Goal: Information Seeking & Learning: Learn about a topic

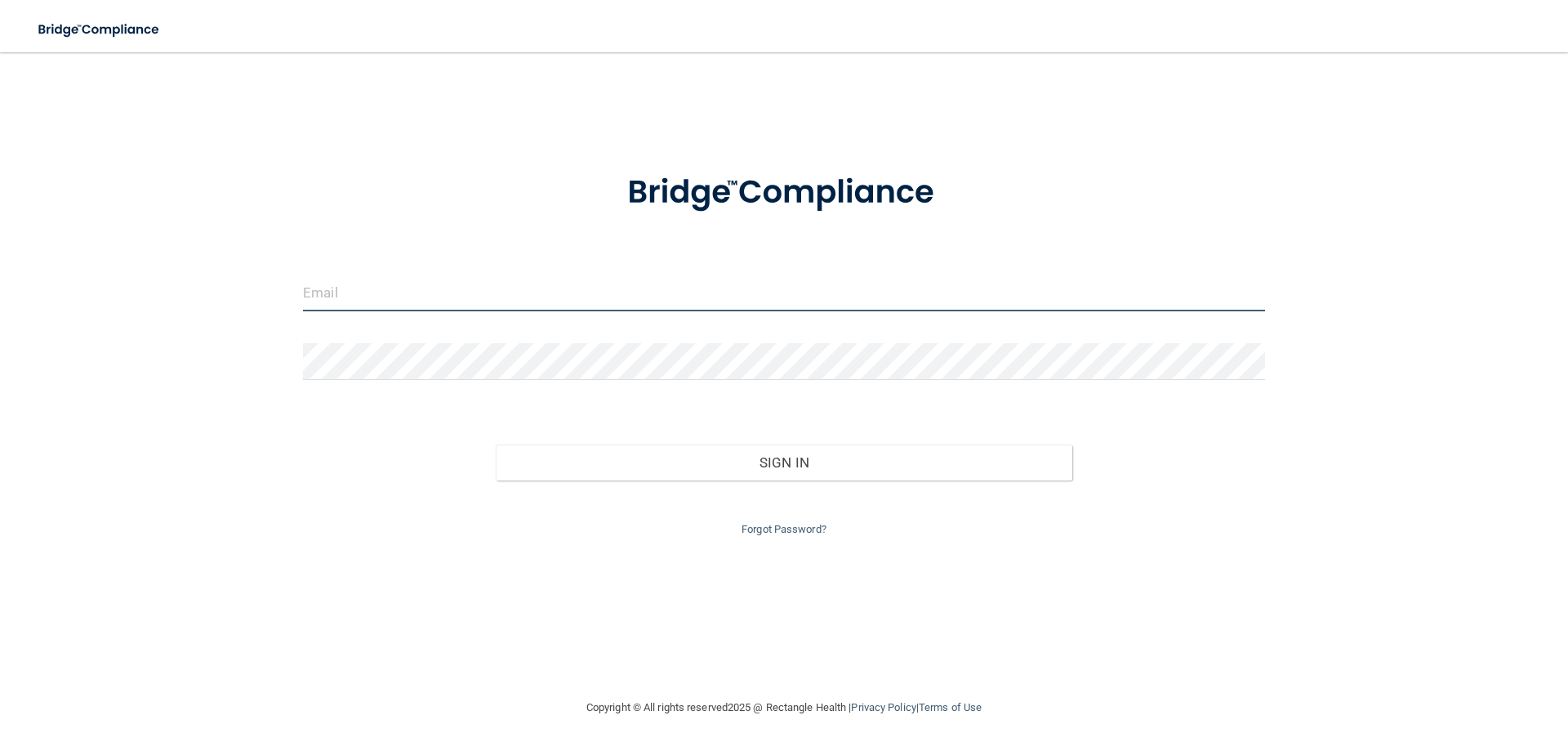
click at [501, 304] on input "email" at bounding box center [784, 293] width 962 height 37
type input "[PERSON_NAME][EMAIL_ADDRESS][DOMAIN_NAME]"
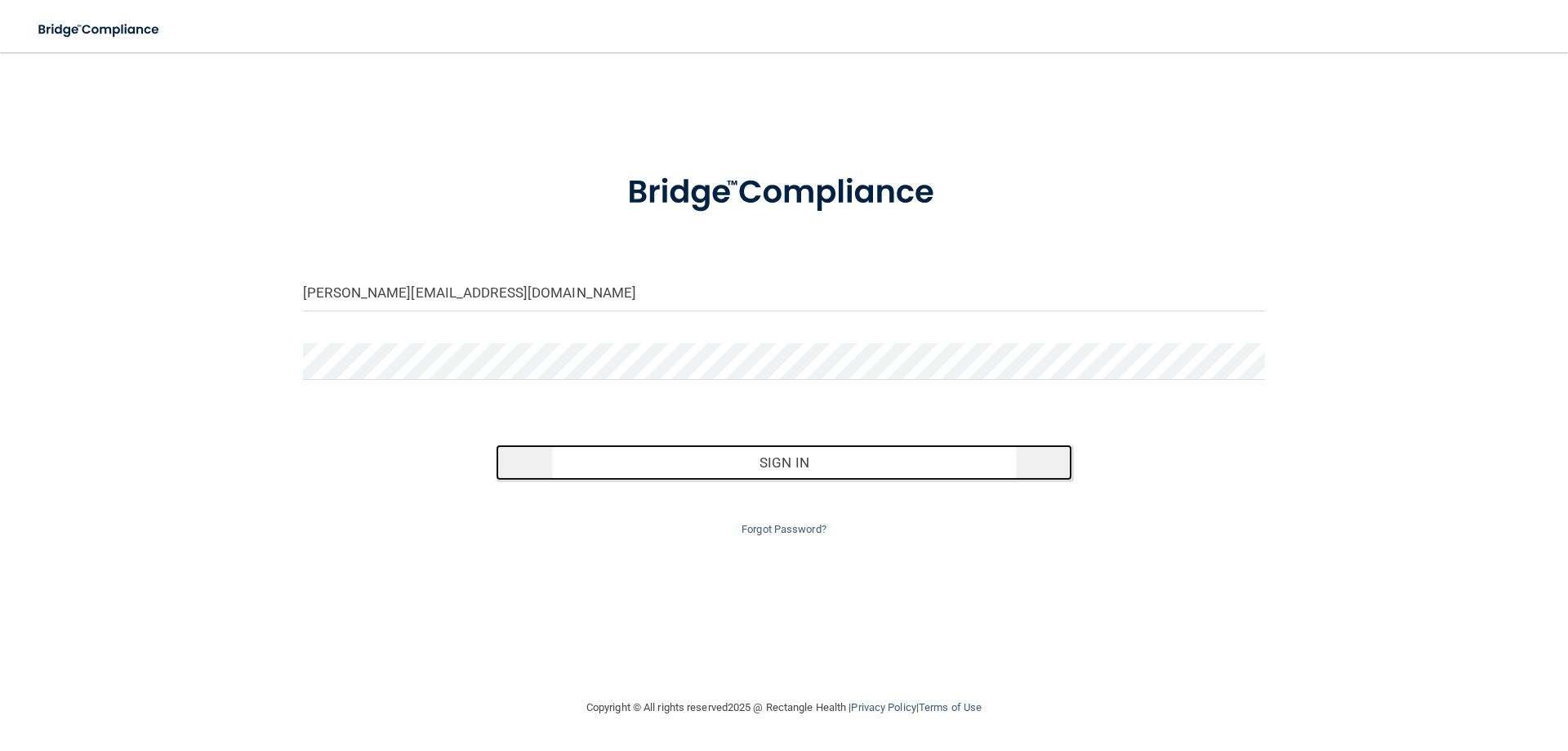
click at [832, 458] on button "Sign In" at bounding box center [784, 462] width 577 height 36
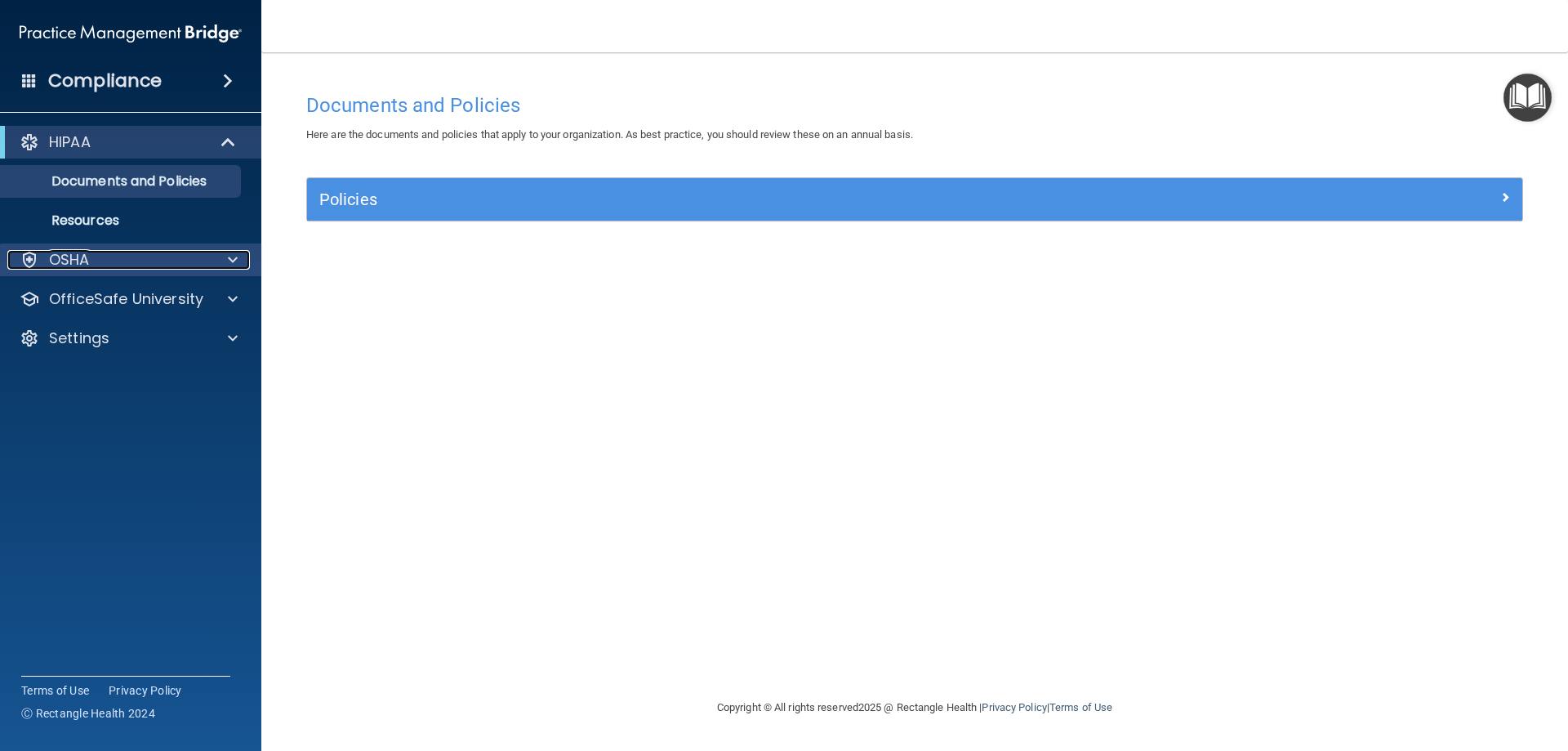
click at [131, 265] on div "OSHA" at bounding box center [108, 260] width 203 height 19
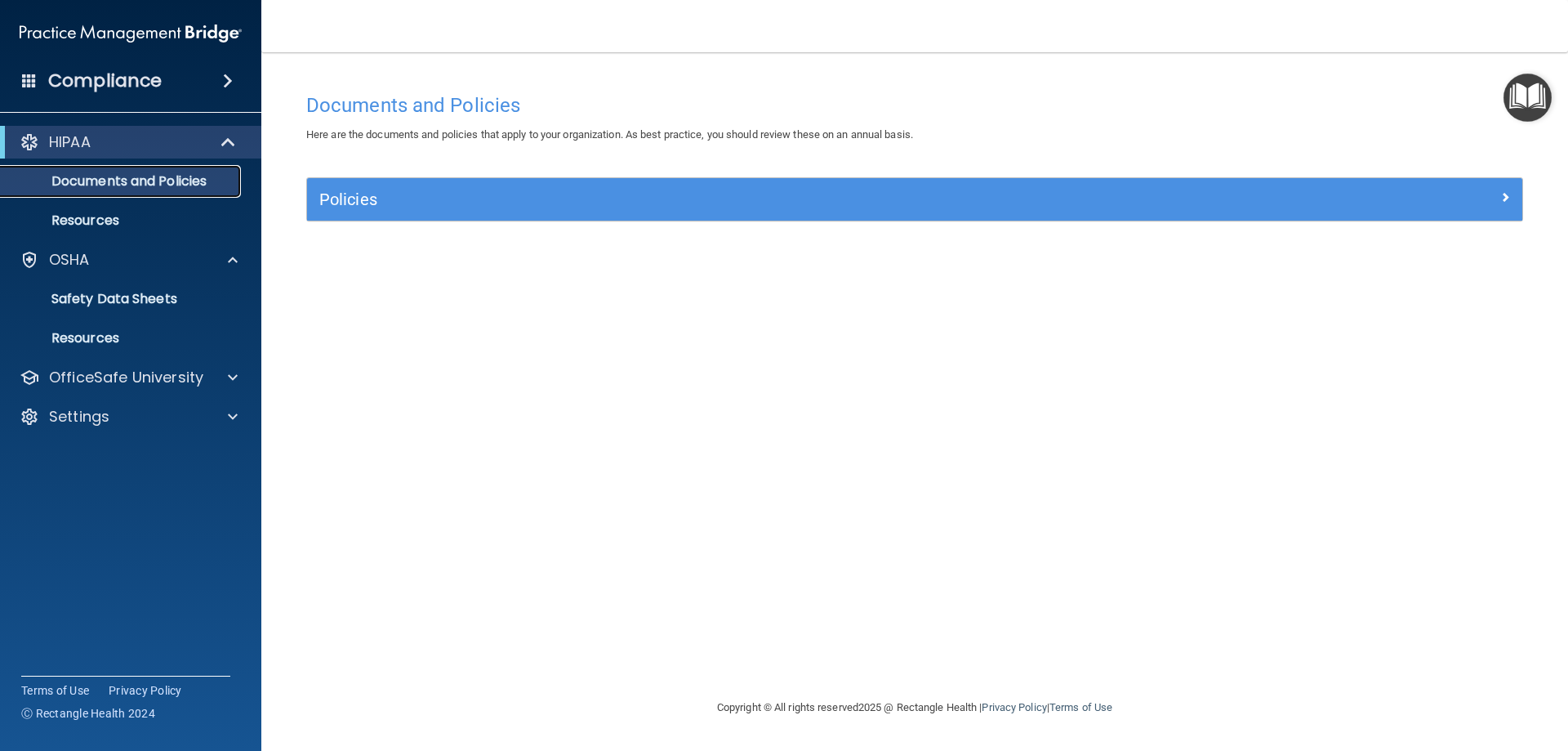
click at [154, 174] on p "Documents and Policies" at bounding box center [122, 182] width 223 height 17
click at [176, 84] on div "Compliance" at bounding box center [130, 81] width 261 height 36
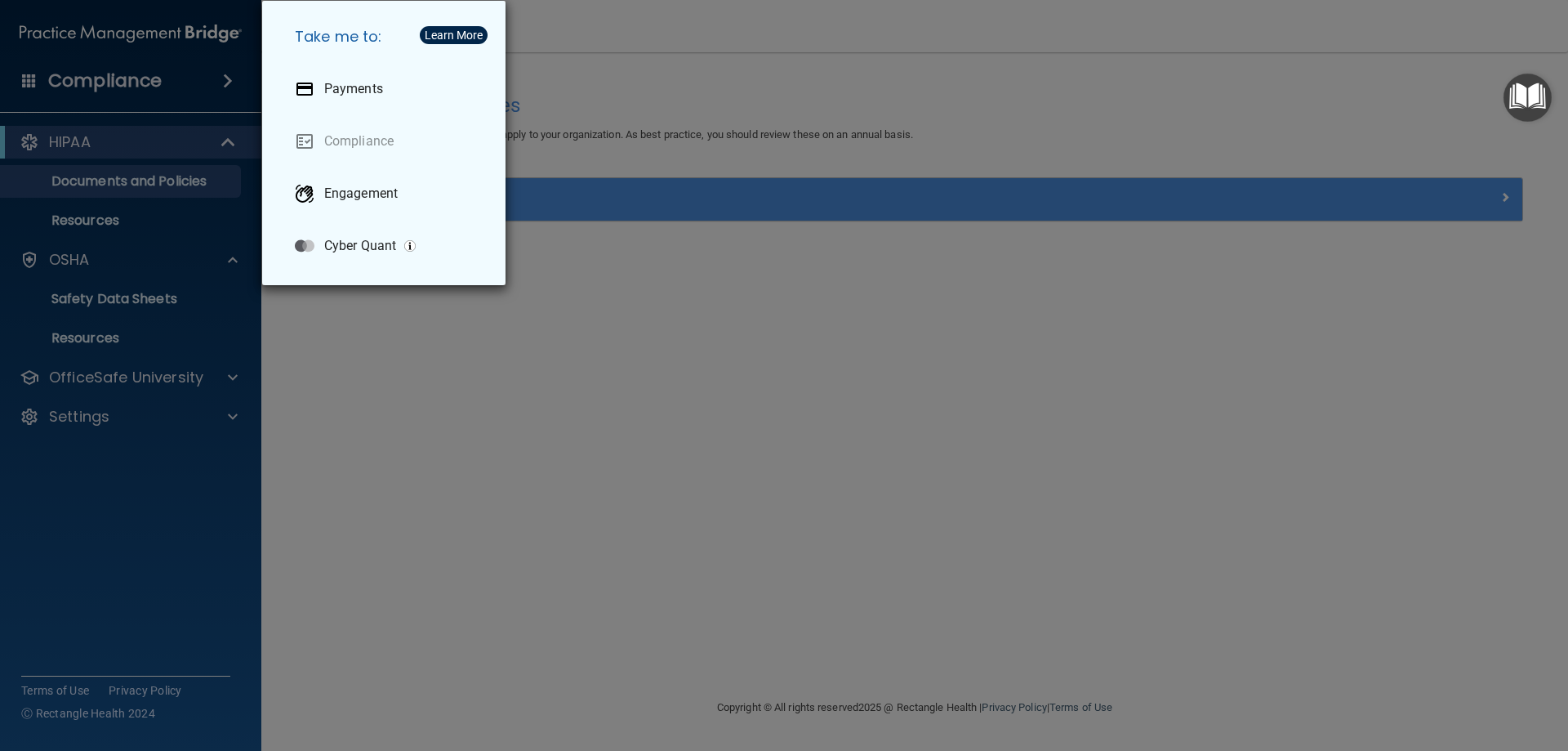
click at [167, 180] on div "Take me to: Payments Compliance Engagement Cyber Quant" at bounding box center [784, 375] width 1568 height 751
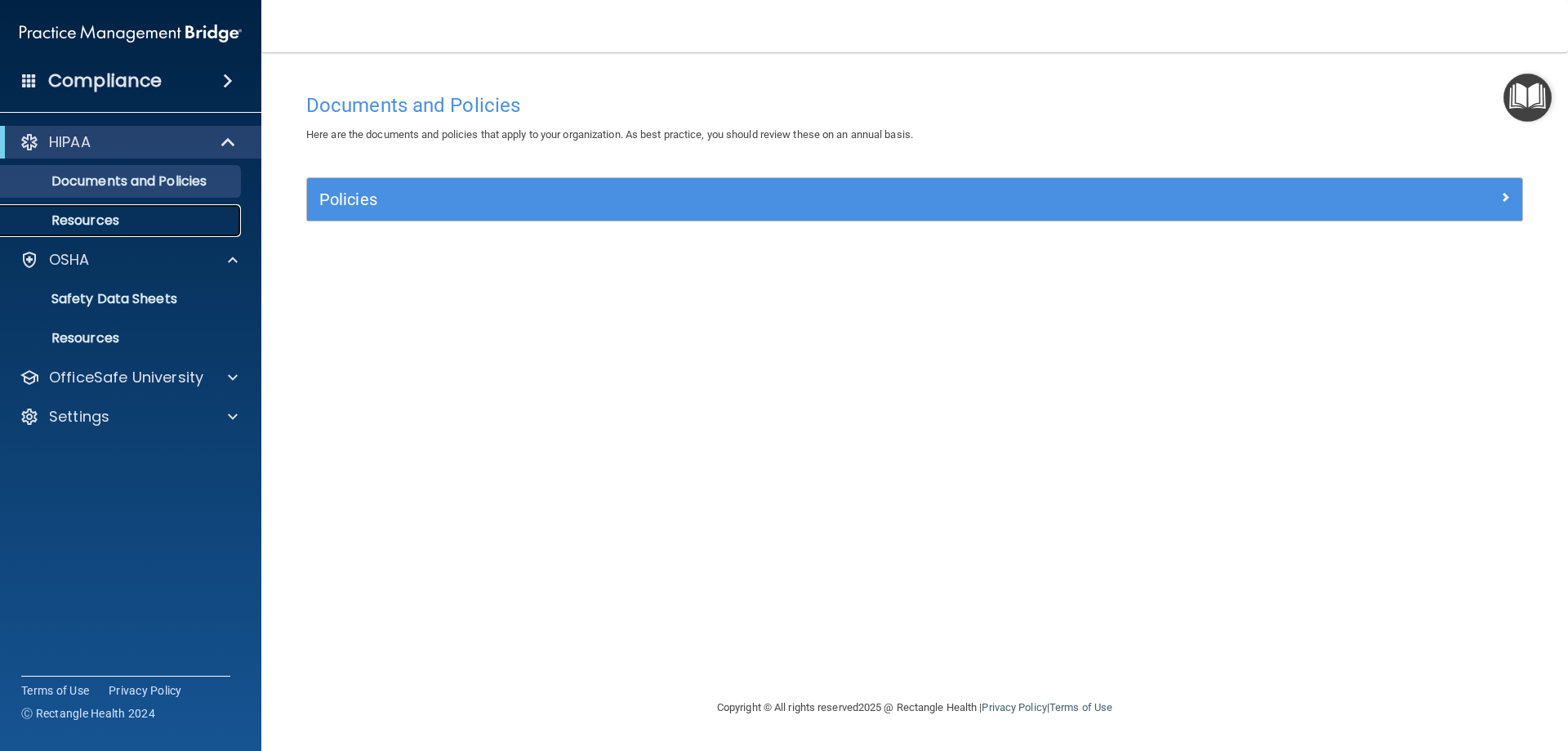
click at [104, 211] on link "Resources" at bounding box center [112, 221] width 258 height 33
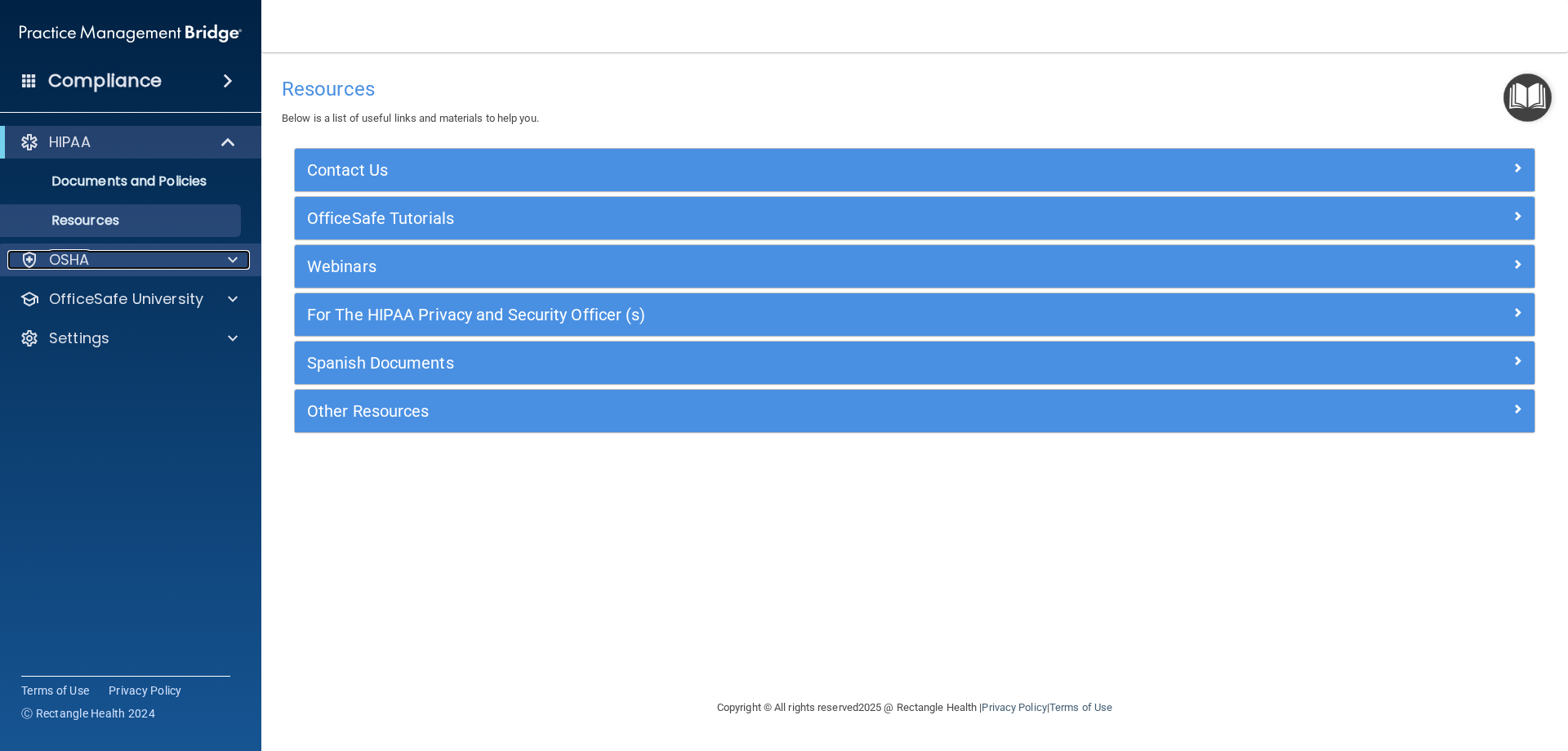
click at [107, 253] on div "OSHA" at bounding box center [108, 260] width 203 height 19
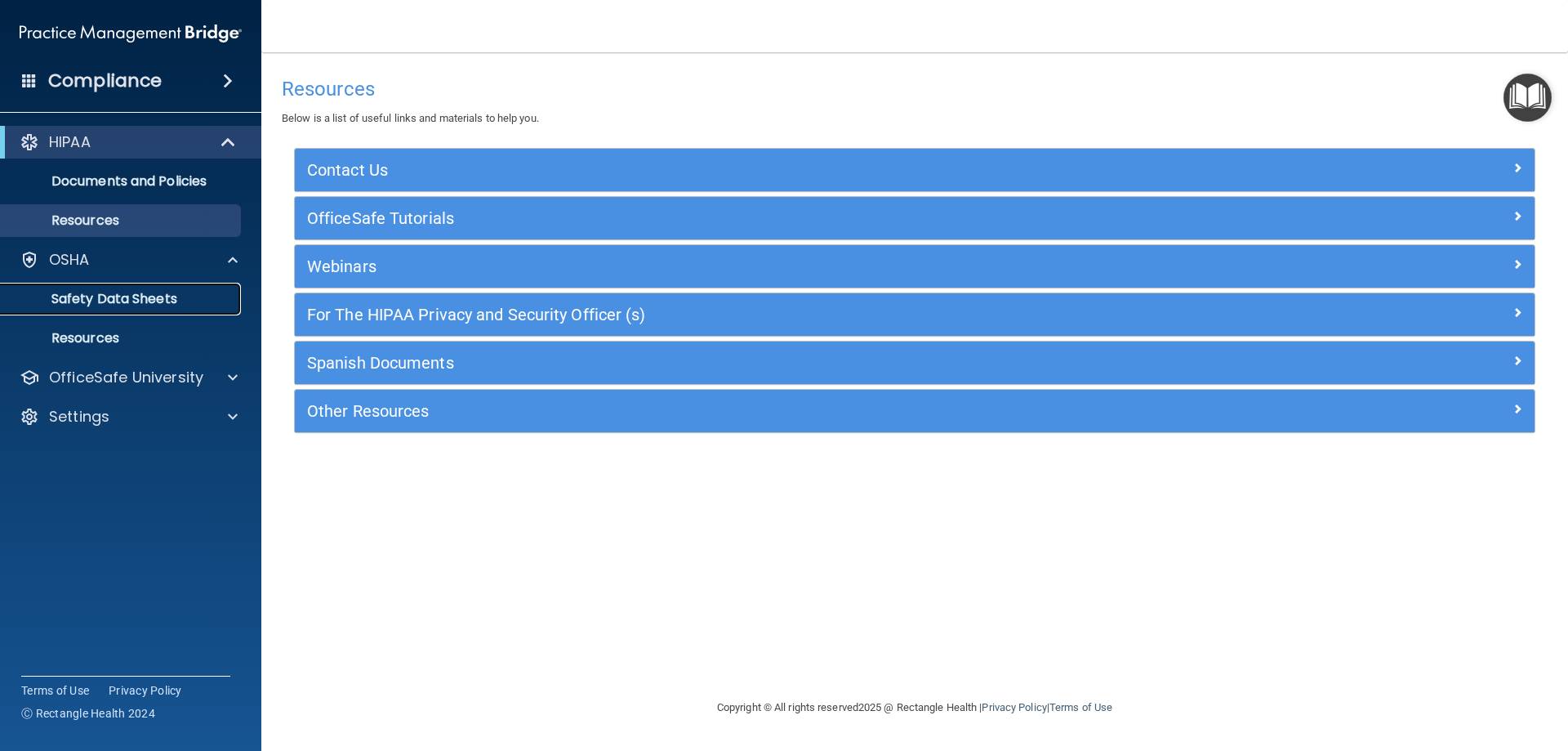
click at [108, 292] on p "Safety Data Sheets" at bounding box center [122, 299] width 223 height 17
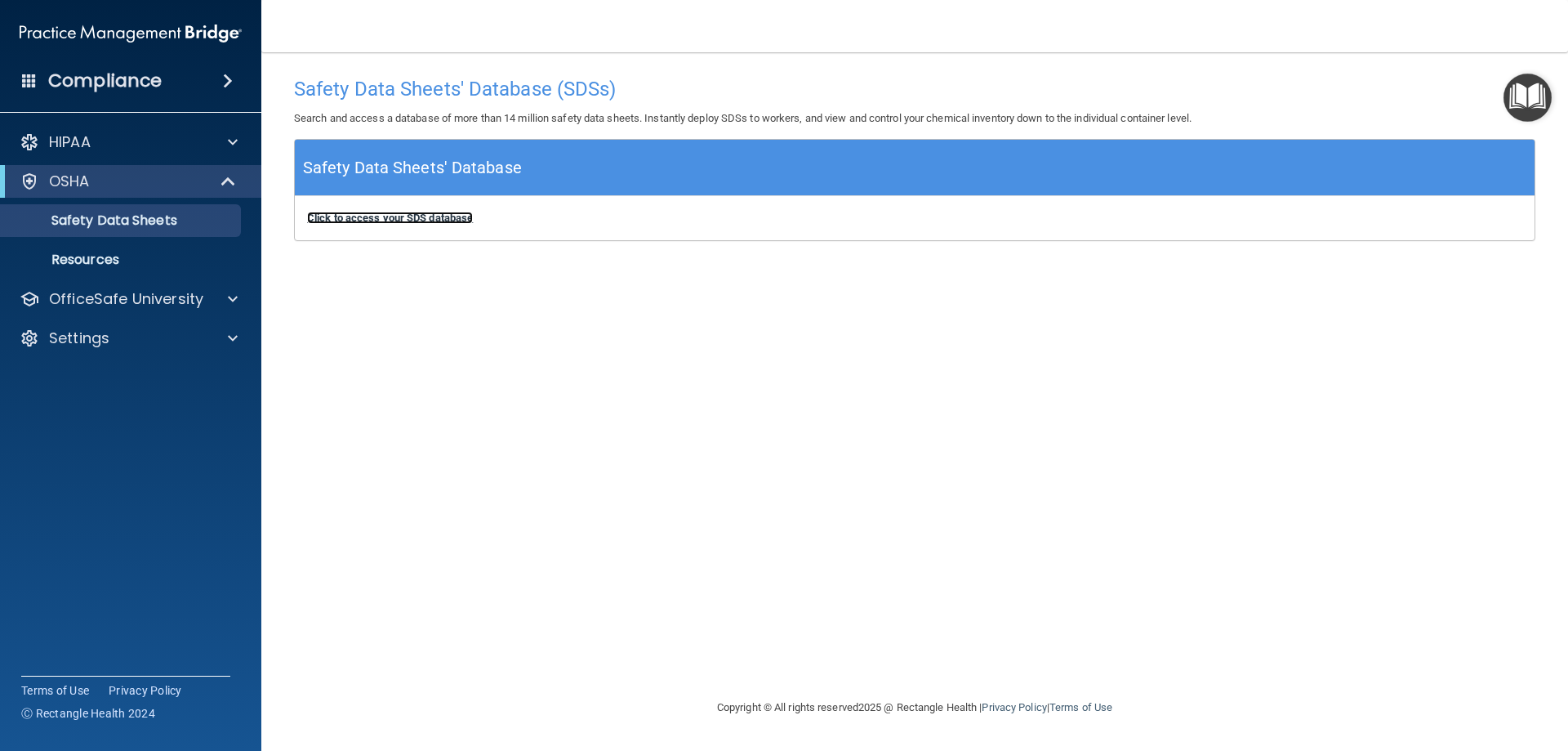
click at [323, 217] on b "Click to access your SDS database" at bounding box center [389, 217] width 166 height 12
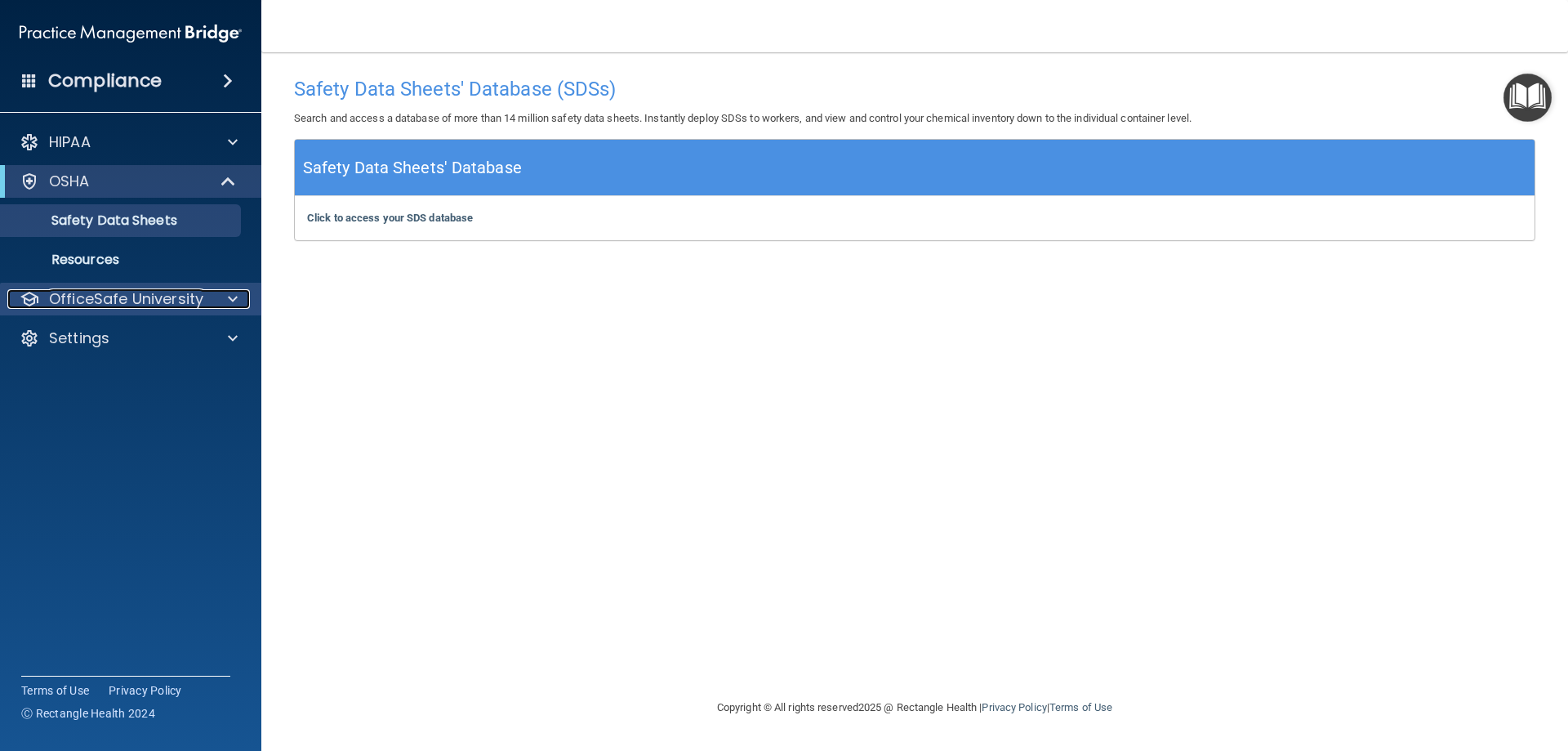
click at [203, 296] on div "OfficeSafe University" at bounding box center [108, 298] width 203 height 19
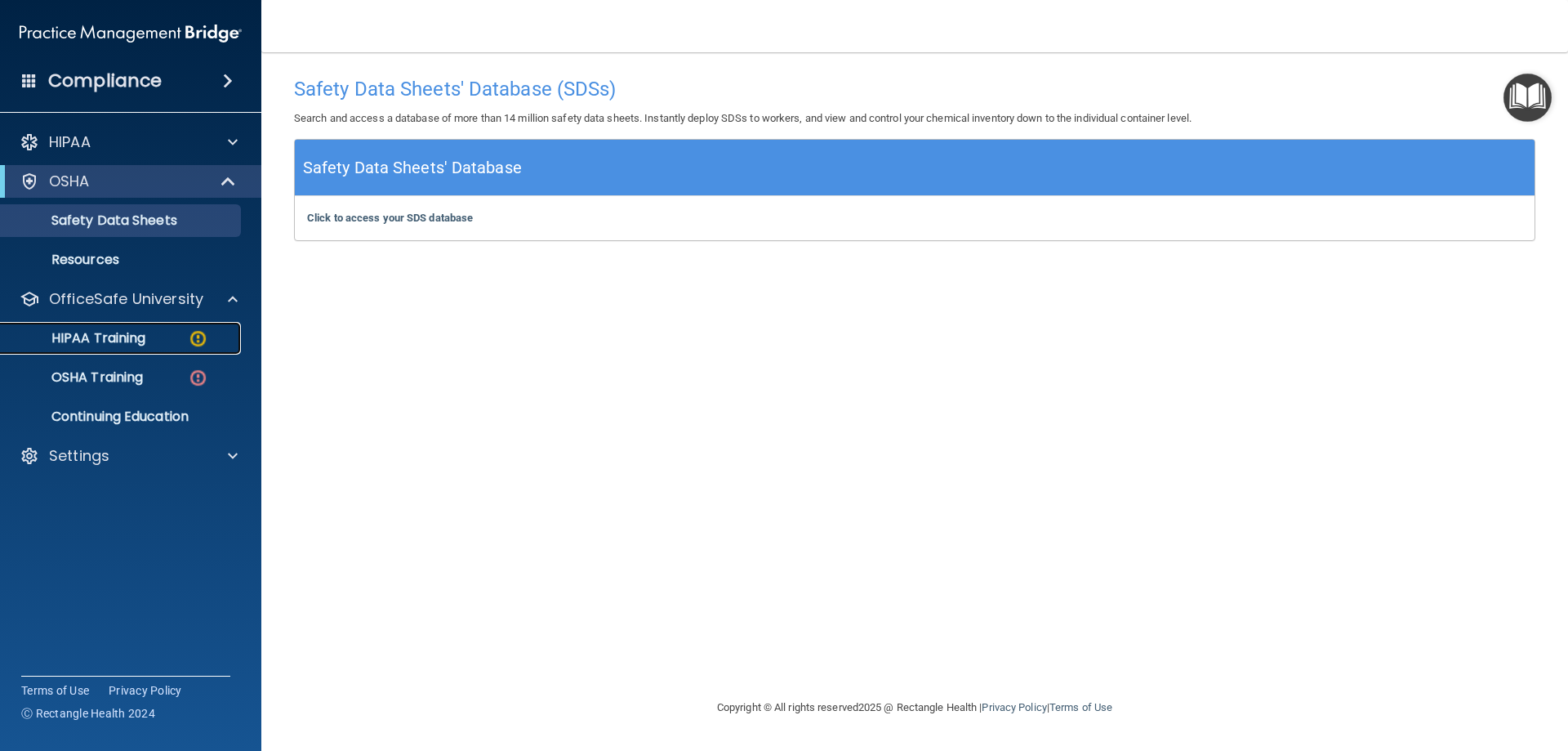
click at [194, 337] on img at bounding box center [198, 338] width 20 height 20
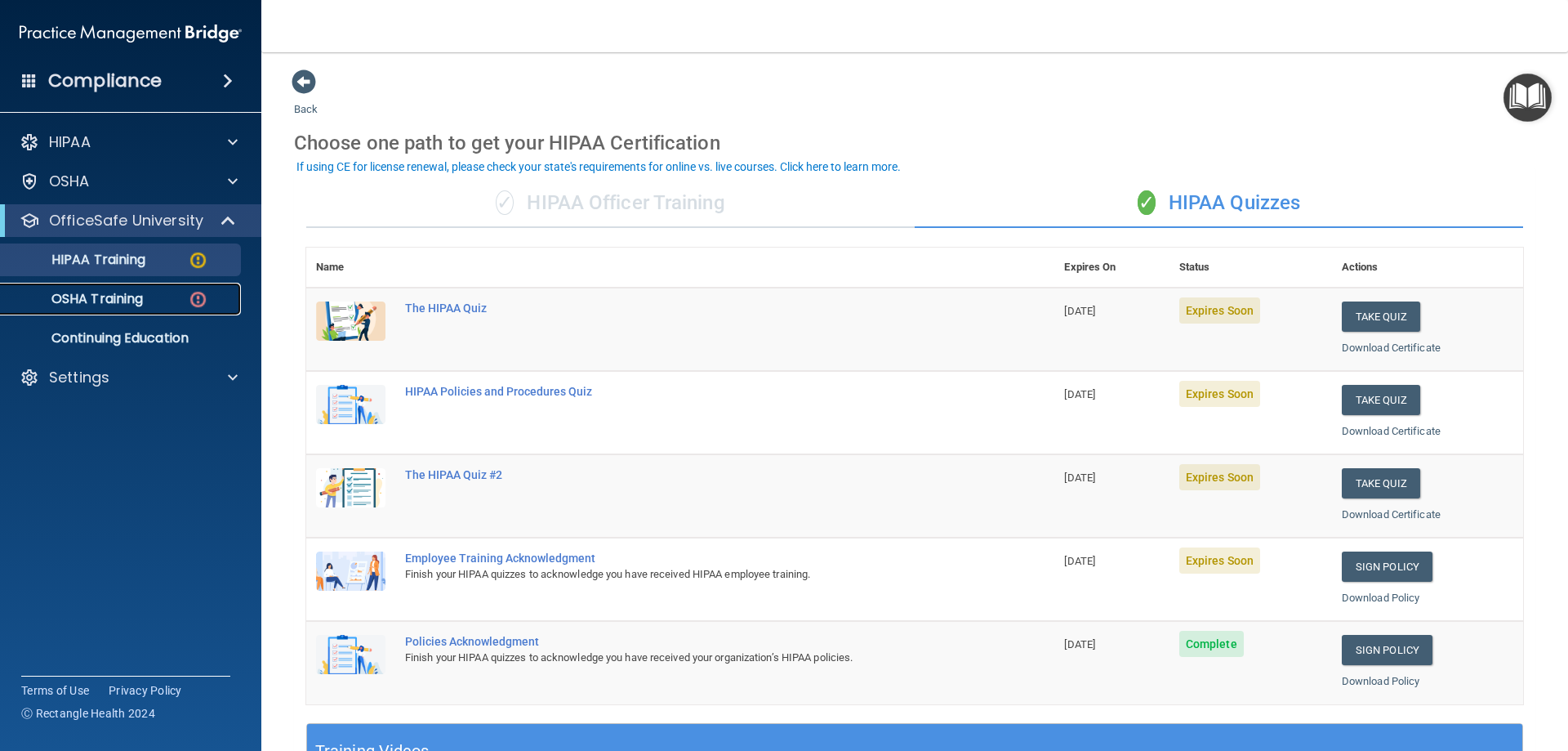
click at [140, 295] on p "OSHA Training" at bounding box center [77, 299] width 132 height 17
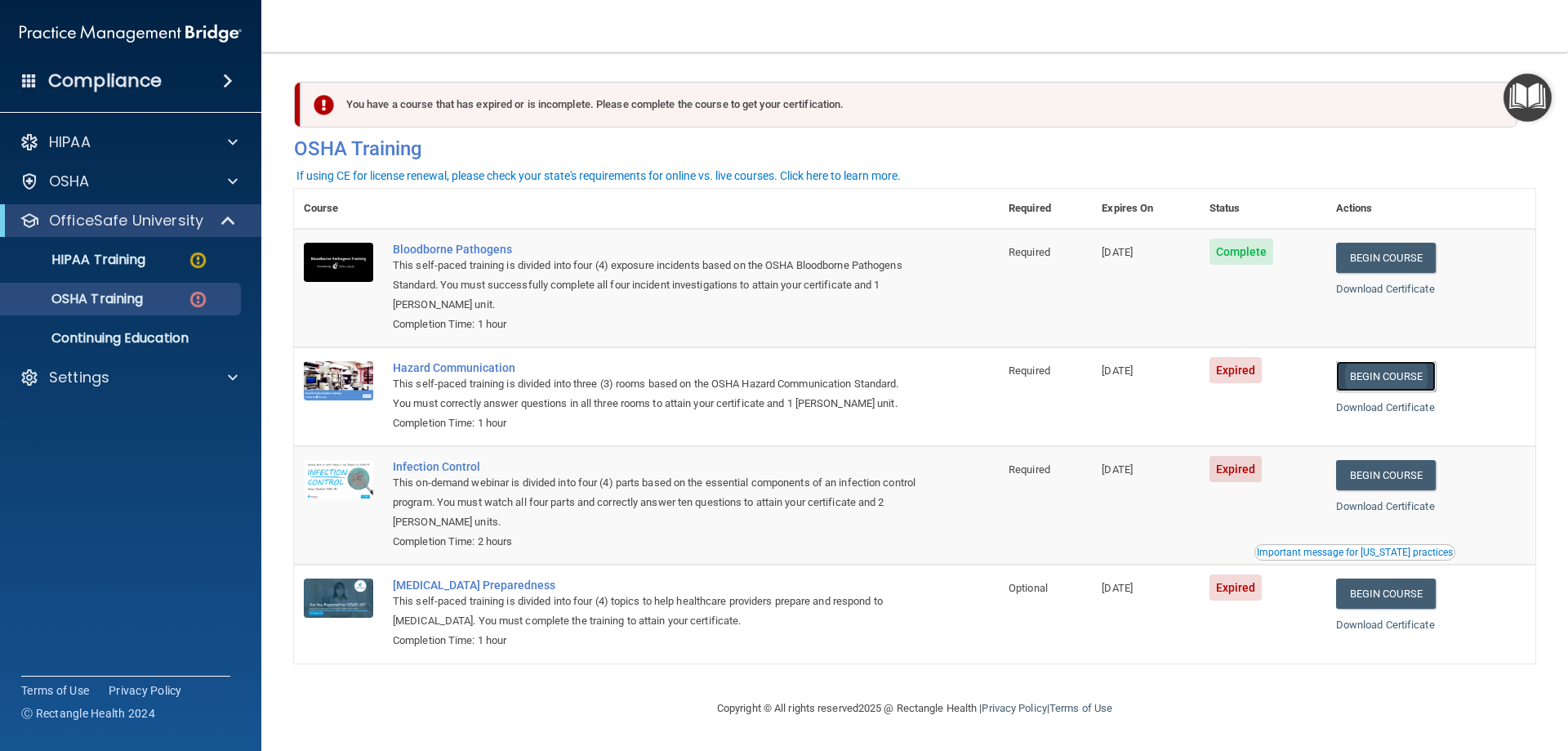
click at [1413, 377] on link "Begin Course" at bounding box center [1386, 376] width 100 height 30
